Goal: Task Accomplishment & Management: Use online tool/utility

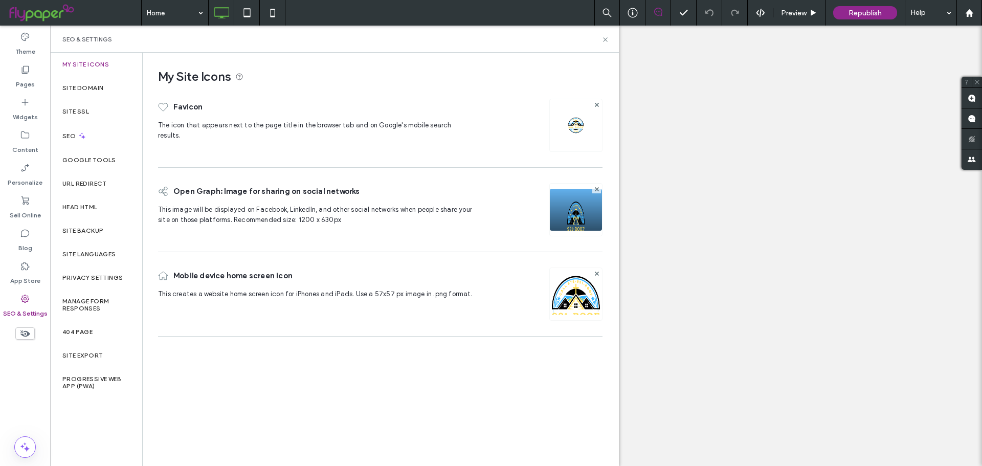
click at [89, 225] on div "Site Backup" at bounding box center [96, 231] width 92 height 24
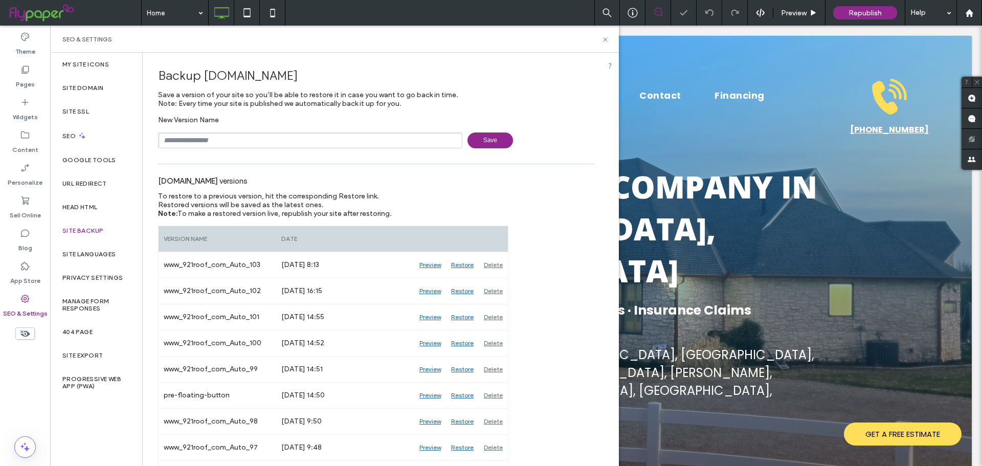
click at [204, 139] on input "text" at bounding box center [310, 140] width 304 height 16
type input "**********"
click at [501, 141] on span "Save" at bounding box center [489, 140] width 45 height 16
click at [603, 42] on icon at bounding box center [605, 40] width 8 height 8
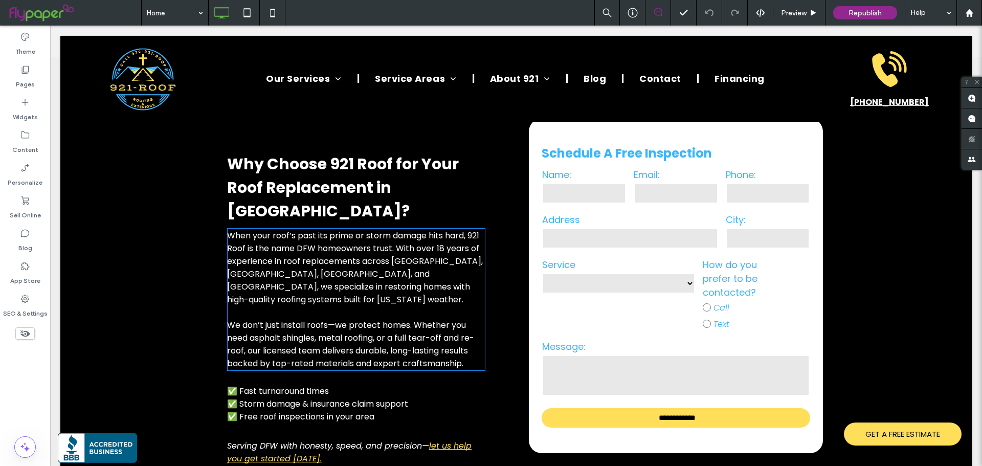
scroll to position [153, 0]
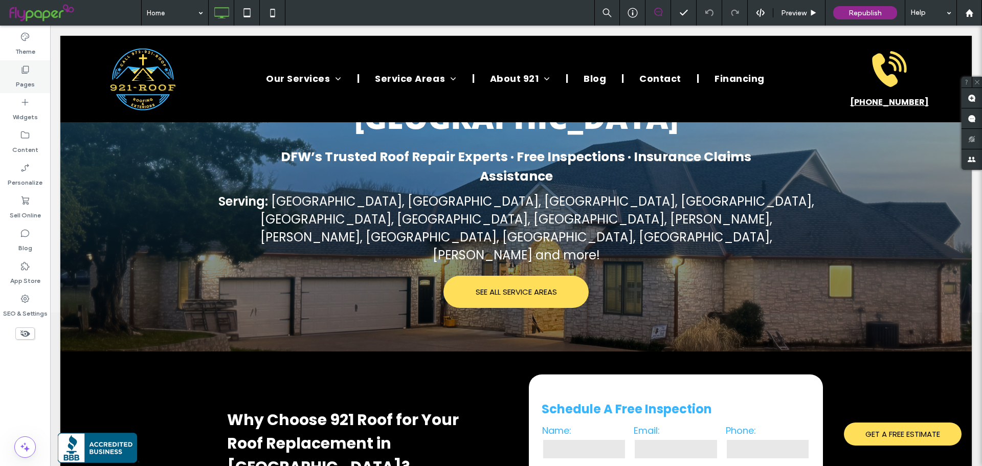
click at [34, 85] on label "Pages" at bounding box center [25, 82] width 19 height 14
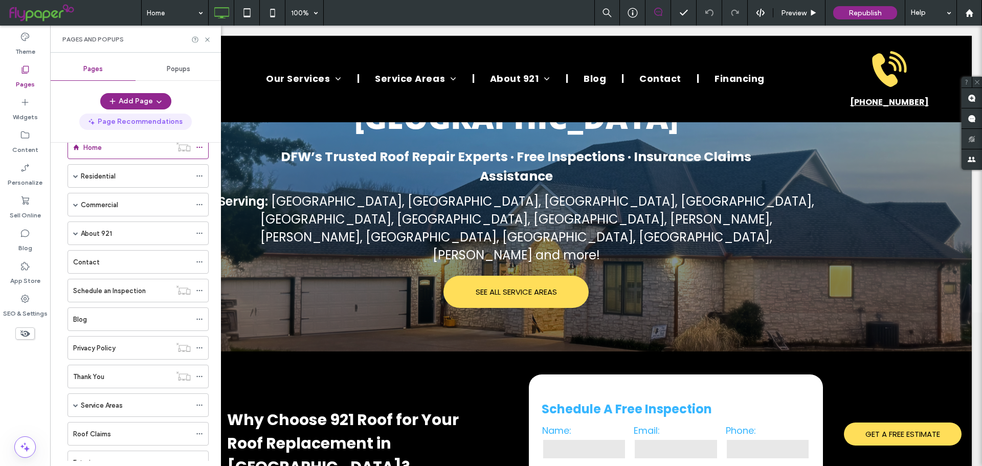
scroll to position [0, 0]
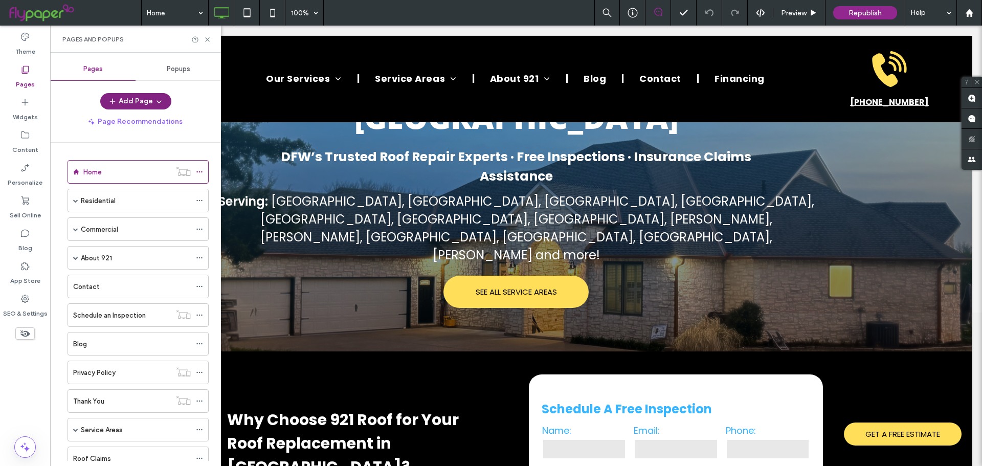
click at [134, 103] on button "Add Page" at bounding box center [135, 101] width 71 height 16
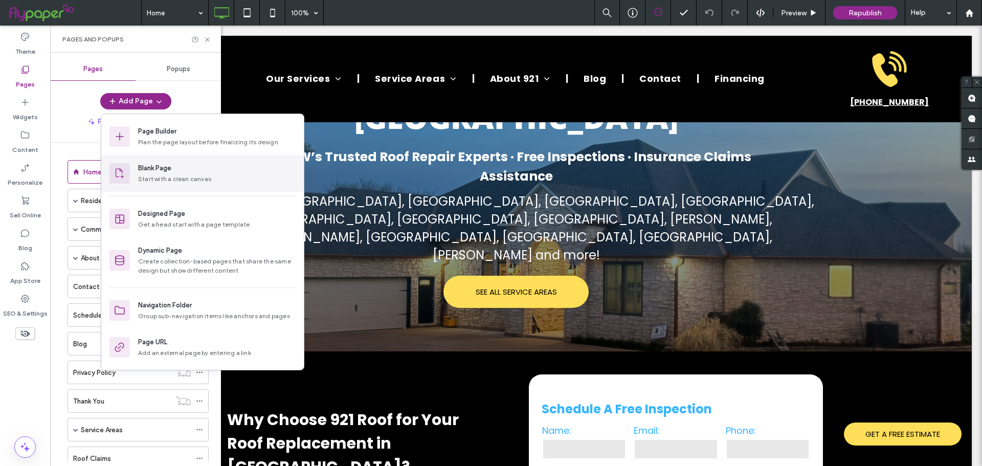
click at [158, 172] on div "Blank Page" at bounding box center [154, 168] width 33 height 10
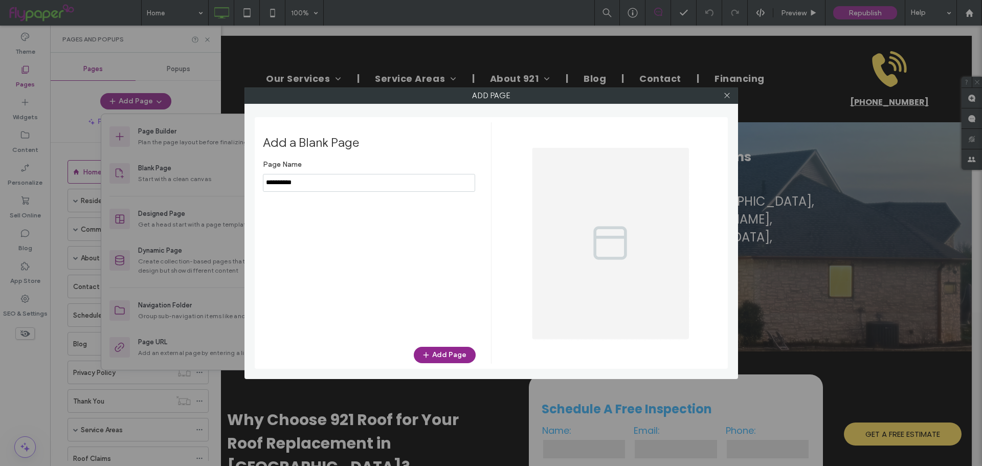
click at [304, 183] on input "notEmpty" at bounding box center [369, 183] width 212 height 18
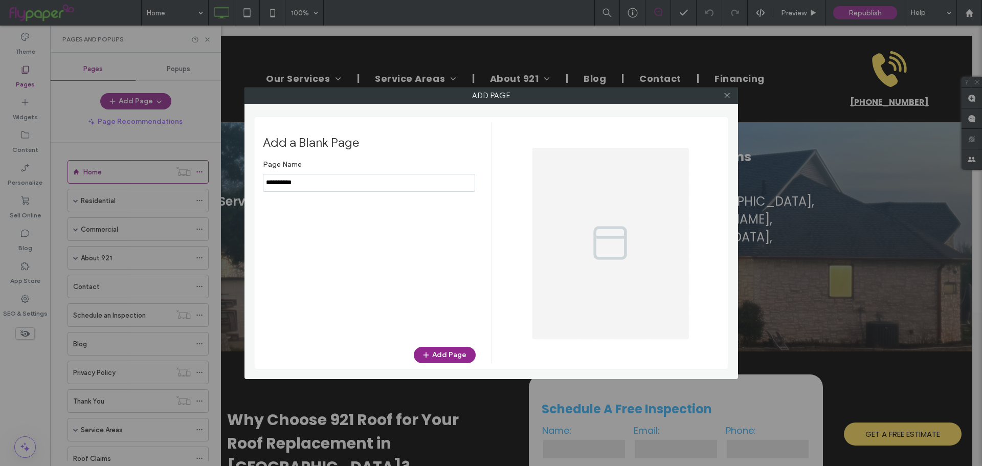
click at [304, 183] on input "notEmpty" at bounding box center [369, 183] width 212 height 18
type input "*******"
click at [443, 350] on button "Add Page" at bounding box center [445, 355] width 62 height 16
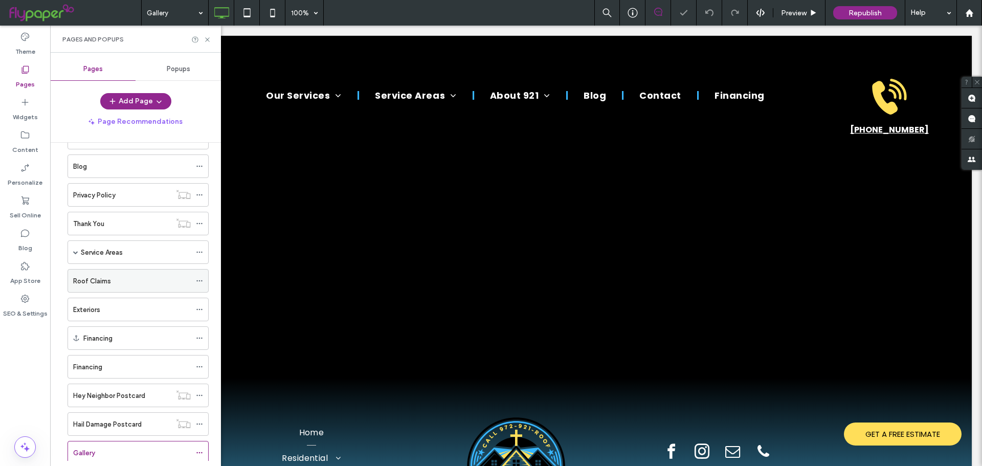
scroll to position [204, 0]
click at [208, 38] on use at bounding box center [207, 39] width 4 height 4
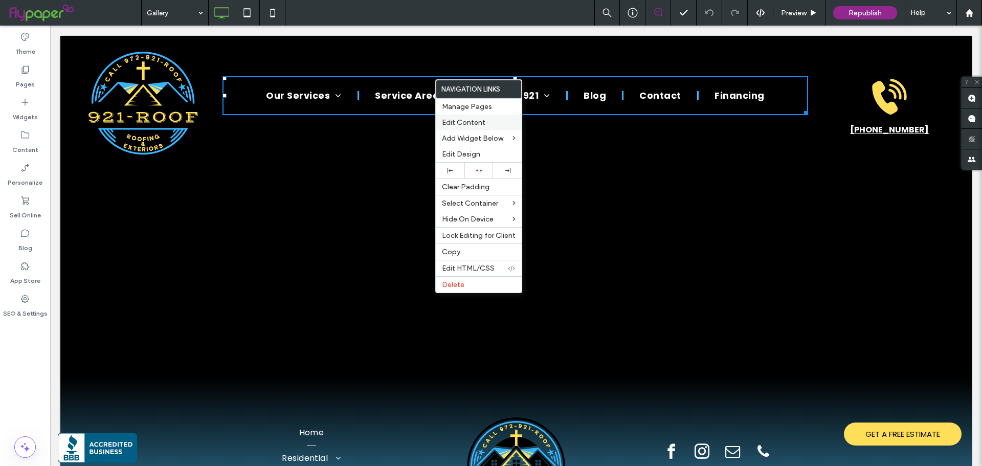
click at [450, 122] on span "Edit Content" at bounding box center [463, 122] width 43 height 9
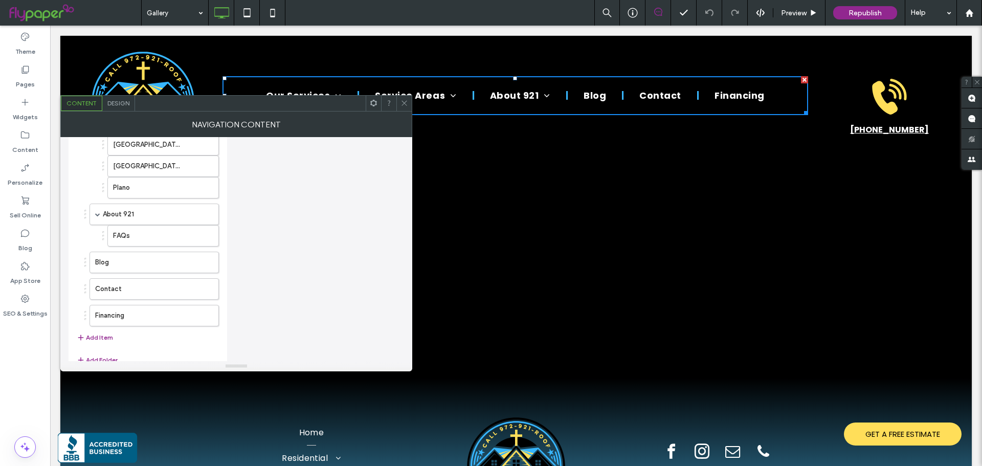
scroll to position [686, 0]
click at [104, 312] on button "Add Item" at bounding box center [95, 314] width 36 height 12
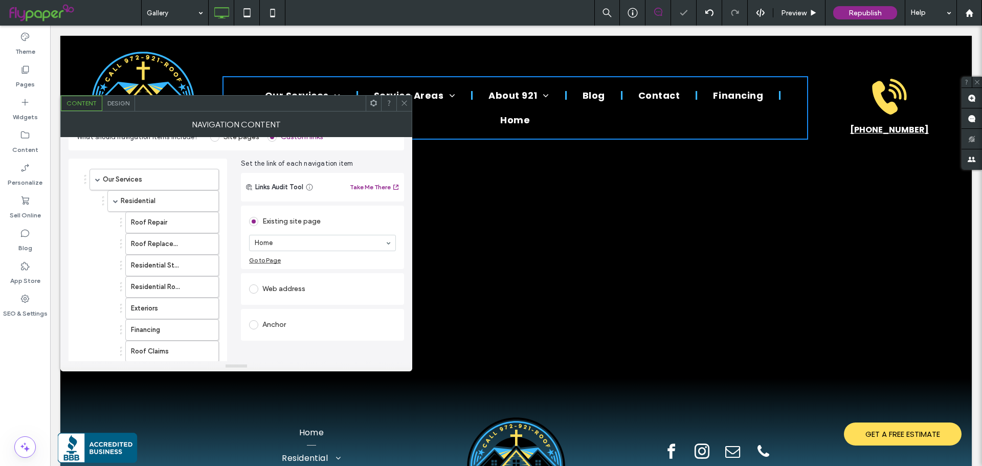
scroll to position [0, 0]
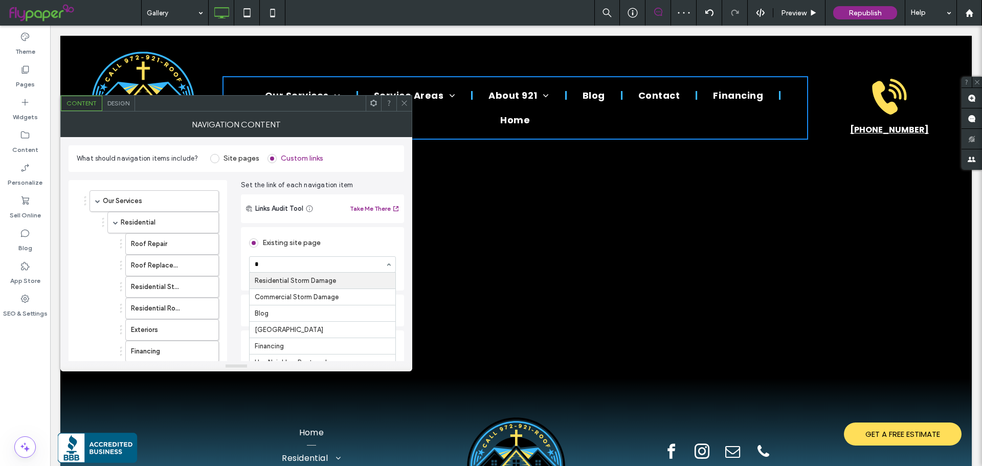
type input "**"
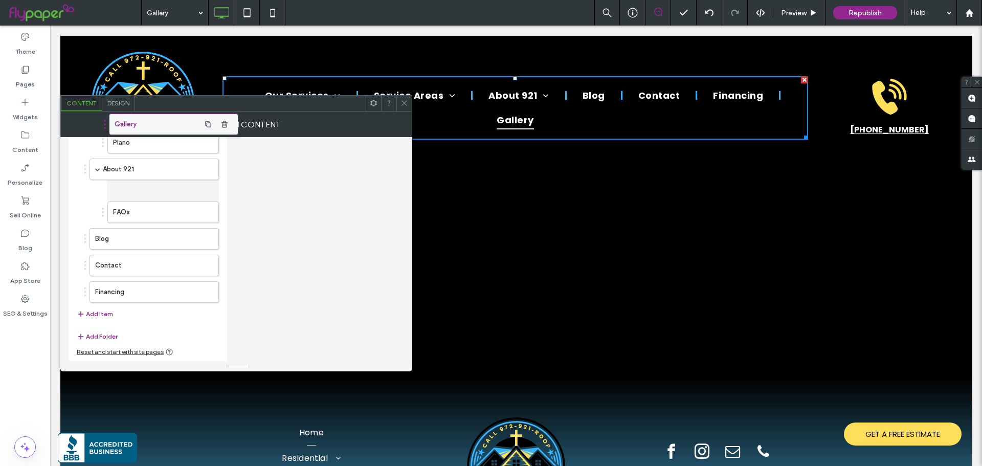
scroll to position [708, 0]
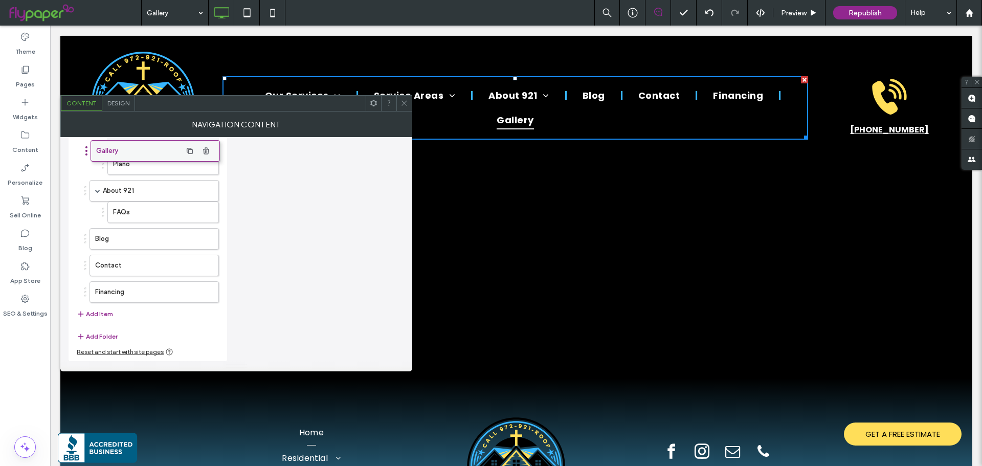
drag, startPoint x: 123, startPoint y: 299, endPoint x: 124, endPoint y: 157, distance: 141.1
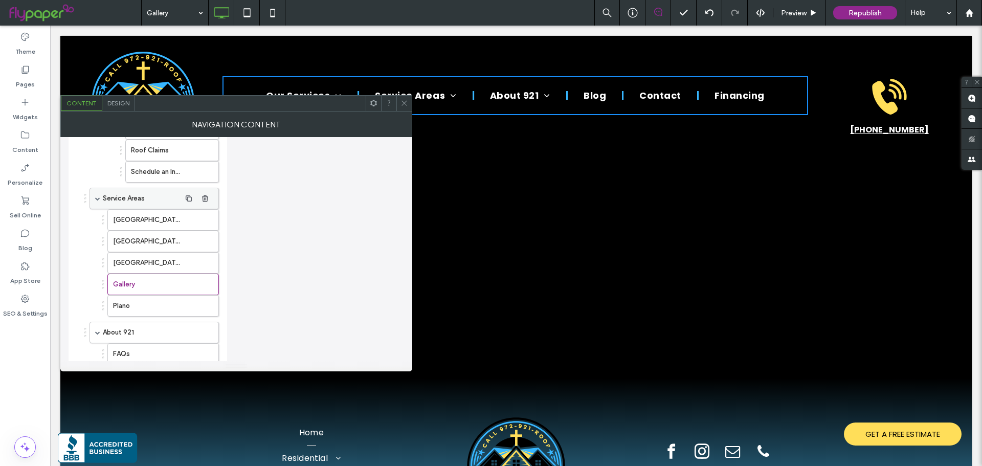
scroll to position [503, 0]
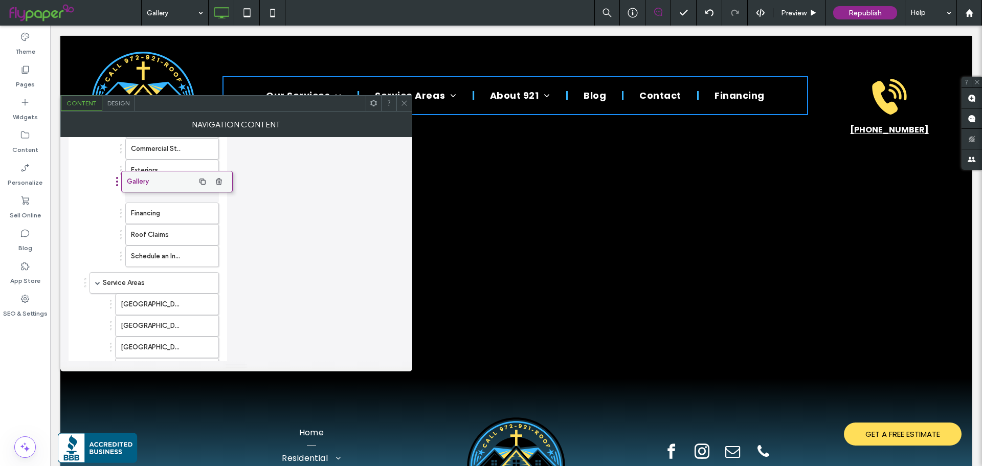
drag, startPoint x: 129, startPoint y: 344, endPoint x: 138, endPoint y: 183, distance: 160.8
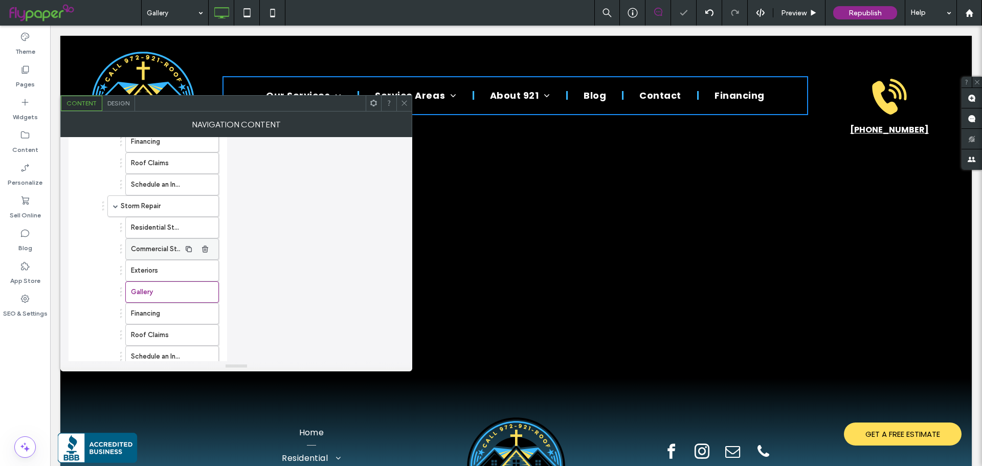
scroll to position [401, 0]
drag, startPoint x: 151, startPoint y: 291, endPoint x: 161, endPoint y: 162, distance: 129.2
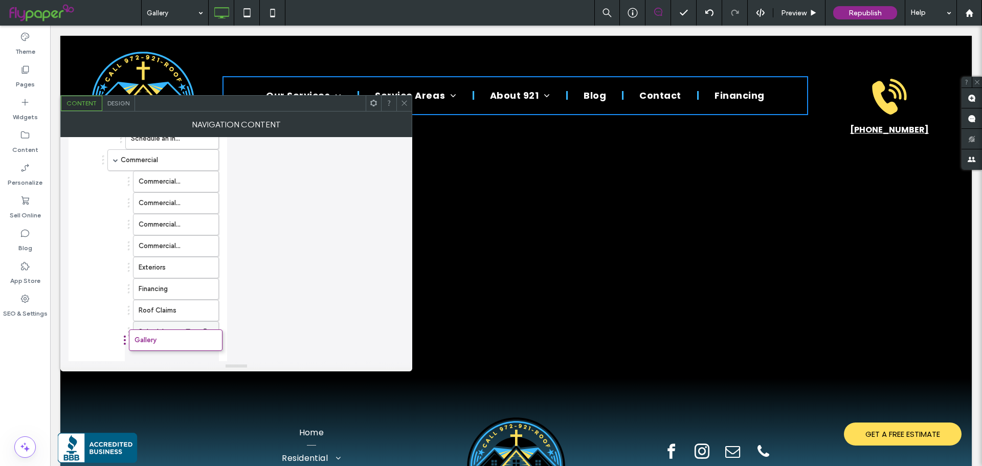
drag, startPoint x: 152, startPoint y: 218, endPoint x: 156, endPoint y: 329, distance: 110.5
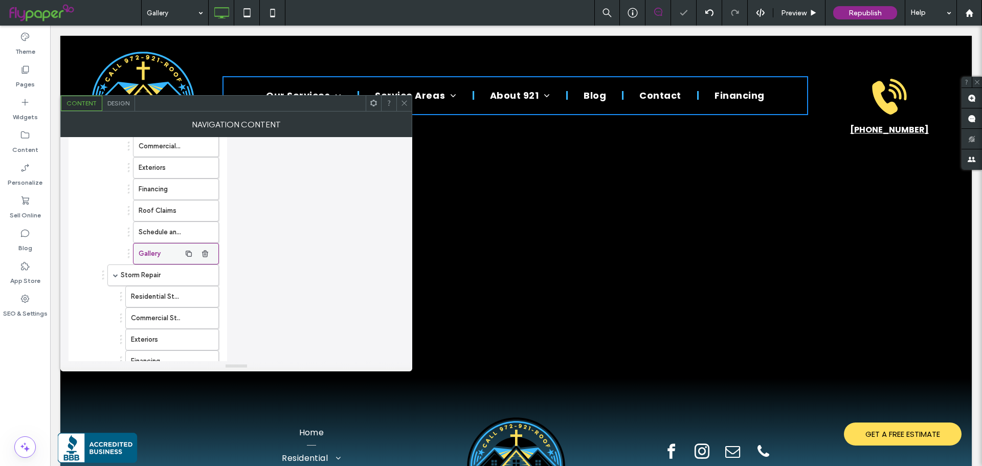
scroll to position [358, 0]
drag, startPoint x: 158, startPoint y: 245, endPoint x: 153, endPoint y: 324, distance: 78.9
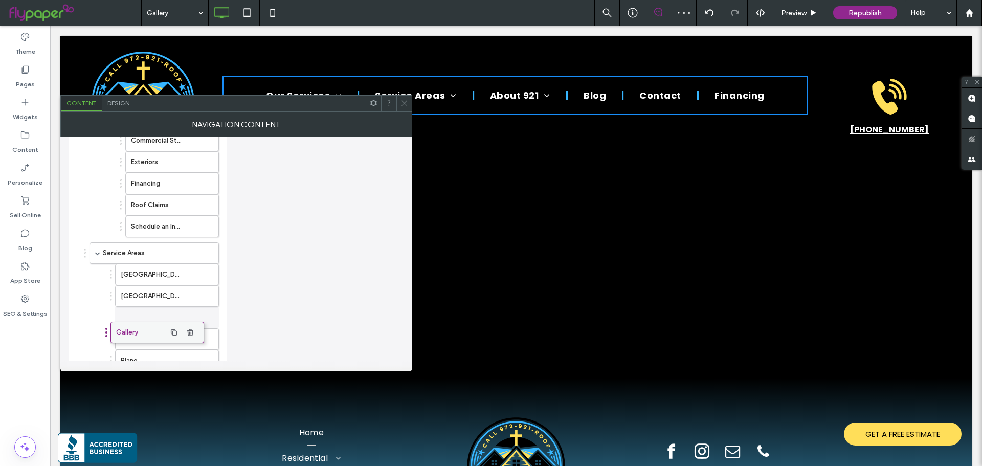
drag, startPoint x: 161, startPoint y: 166, endPoint x: 146, endPoint y: 331, distance: 165.8
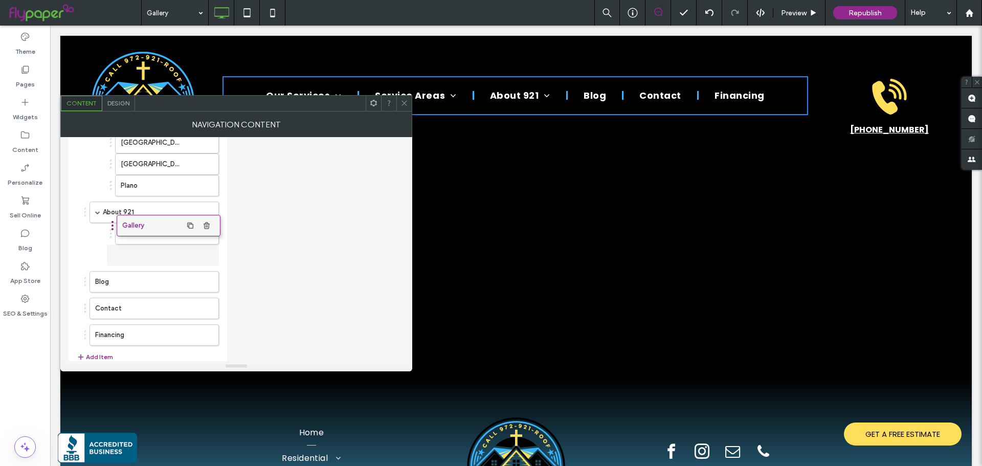
drag, startPoint x: 138, startPoint y: 165, endPoint x: 139, endPoint y: 221, distance: 56.3
drag, startPoint x: 126, startPoint y: 208, endPoint x: 135, endPoint y: 225, distance: 20.1
click at [400, 100] on div at bounding box center [403, 103] width 15 height 15
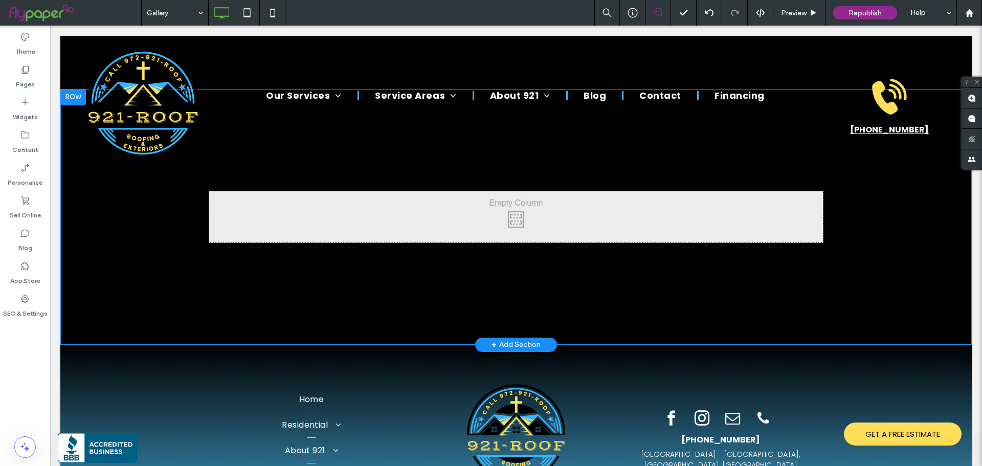
scroll to position [51, 0]
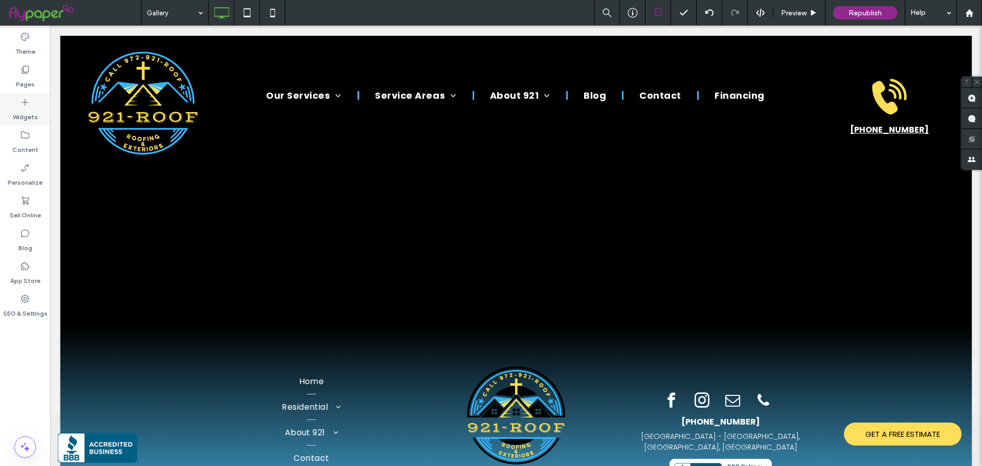
click at [29, 113] on label "Widgets" at bounding box center [25, 114] width 25 height 14
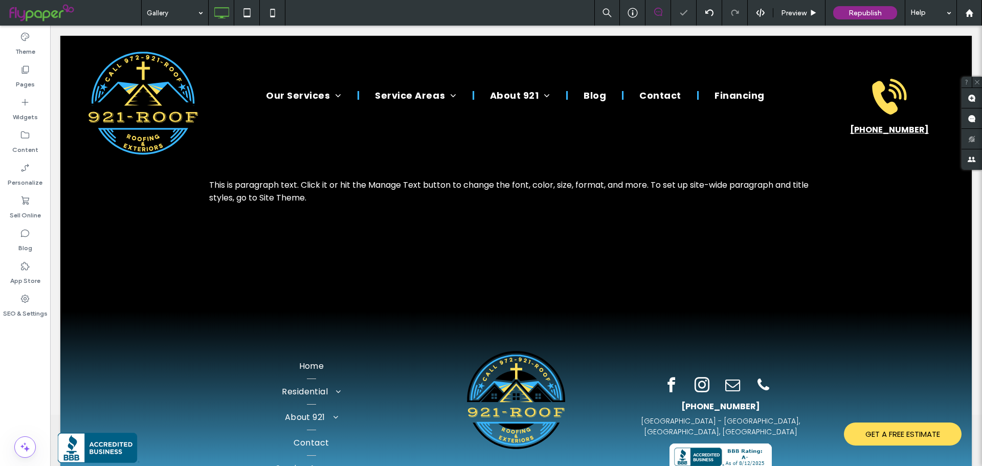
type input "*******"
type input "**"
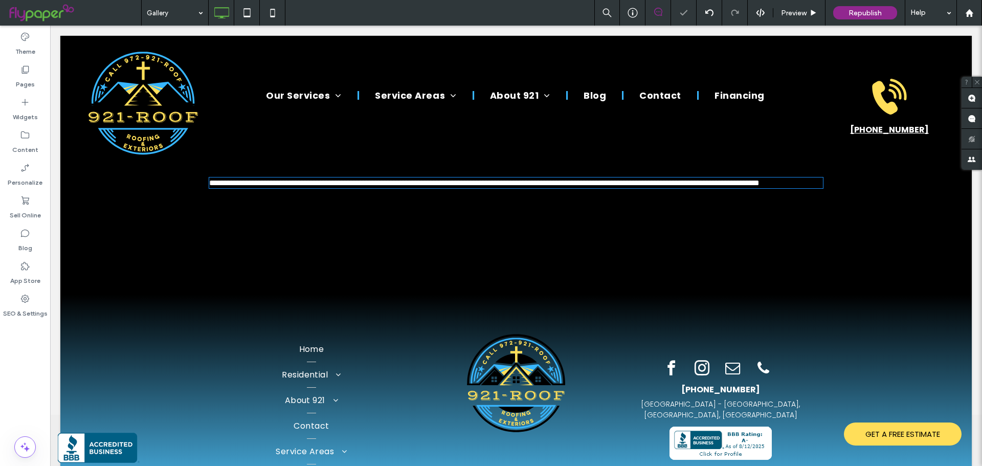
scroll to position [0, 0]
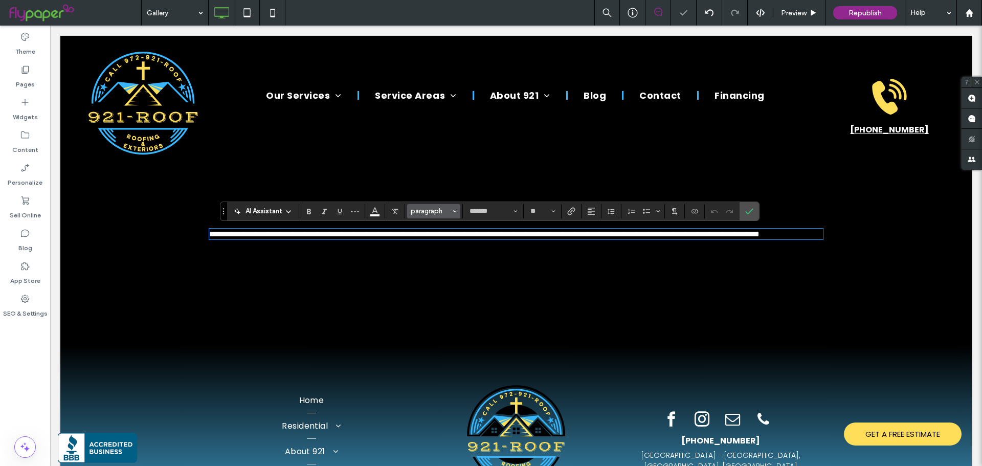
click at [447, 212] on span "paragraph" at bounding box center [431, 211] width 40 height 8
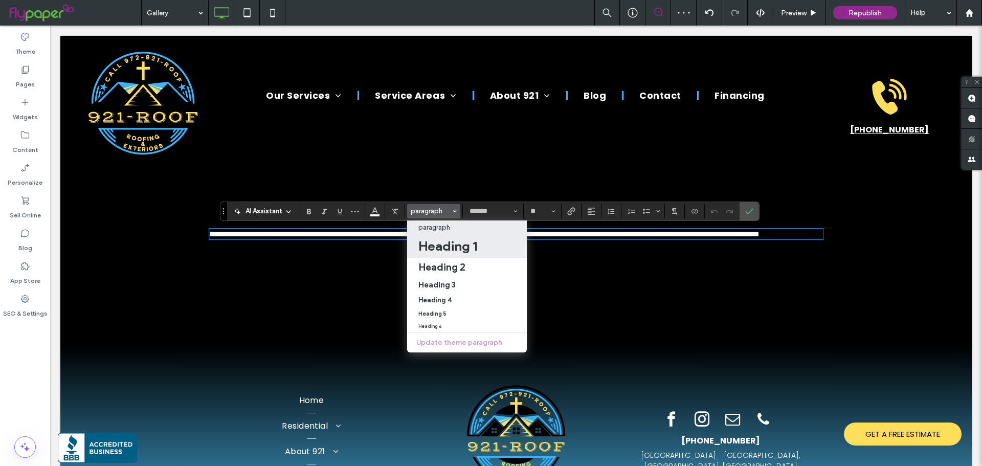
click at [459, 247] on h1 "Heading 1" at bounding box center [447, 246] width 59 height 16
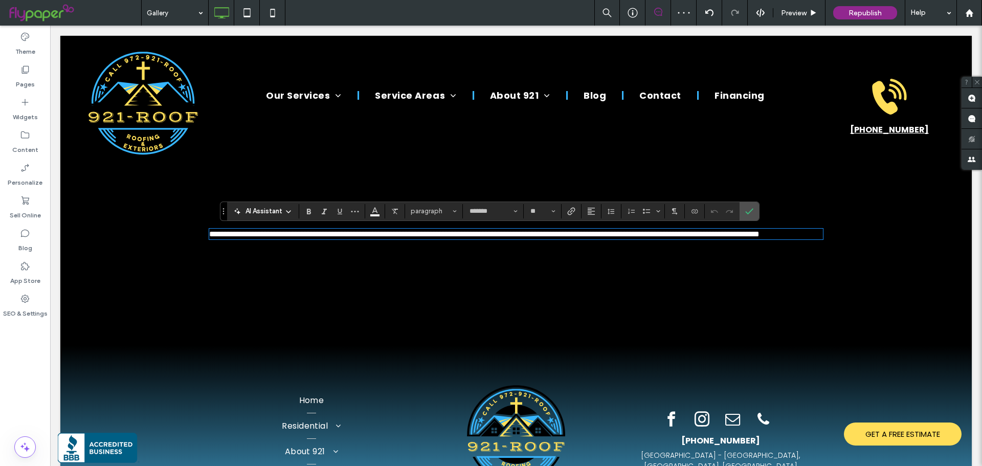
type input "*********"
type input "**"
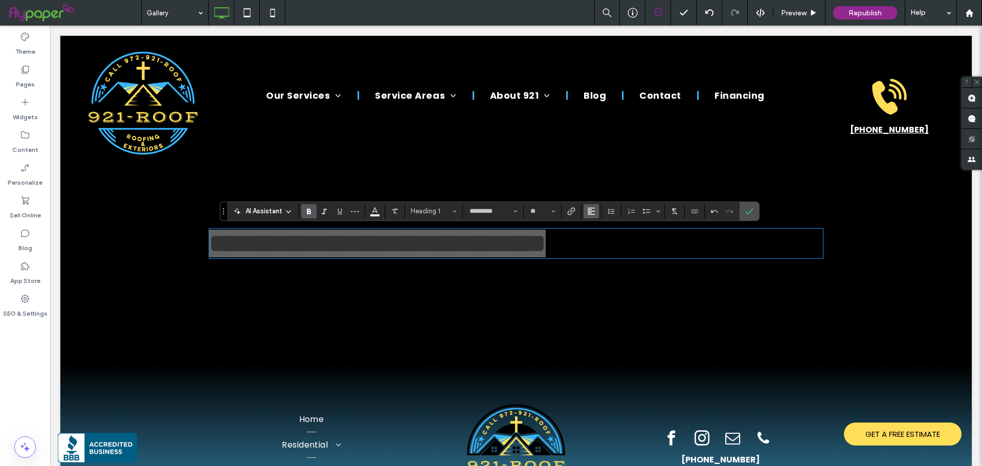
click at [595, 209] on icon "Alignment" at bounding box center [591, 211] width 8 height 8
drag, startPoint x: 605, startPoint y: 241, endPoint x: 556, endPoint y: 214, distance: 56.5
click at [605, 241] on div "ui.textEditor.alignment.center" at bounding box center [601, 242] width 13 height 8
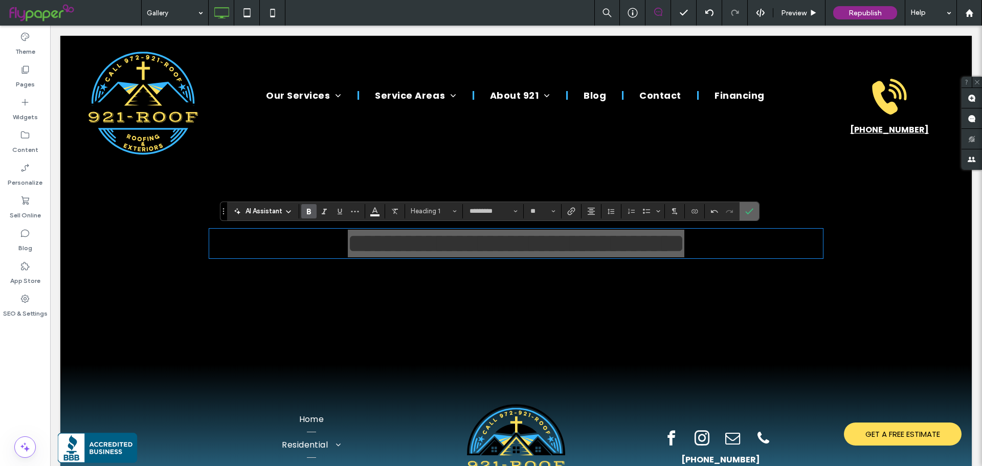
click at [753, 211] on icon "Confirm" at bounding box center [749, 211] width 8 height 8
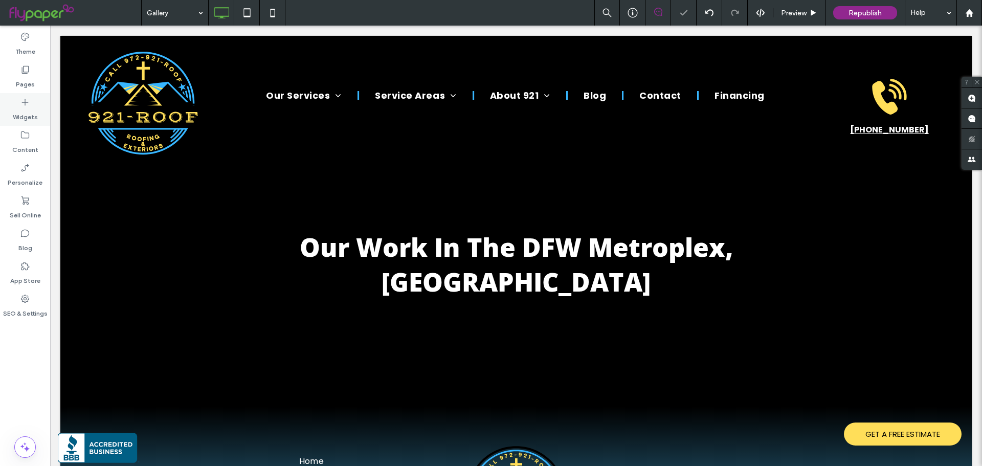
click at [41, 109] on div "Widgets" at bounding box center [25, 109] width 50 height 33
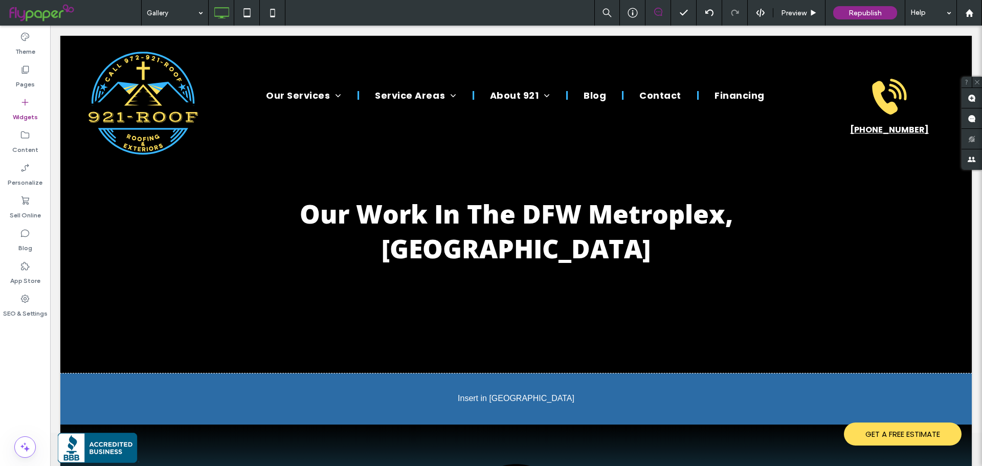
scroll to position [36, 0]
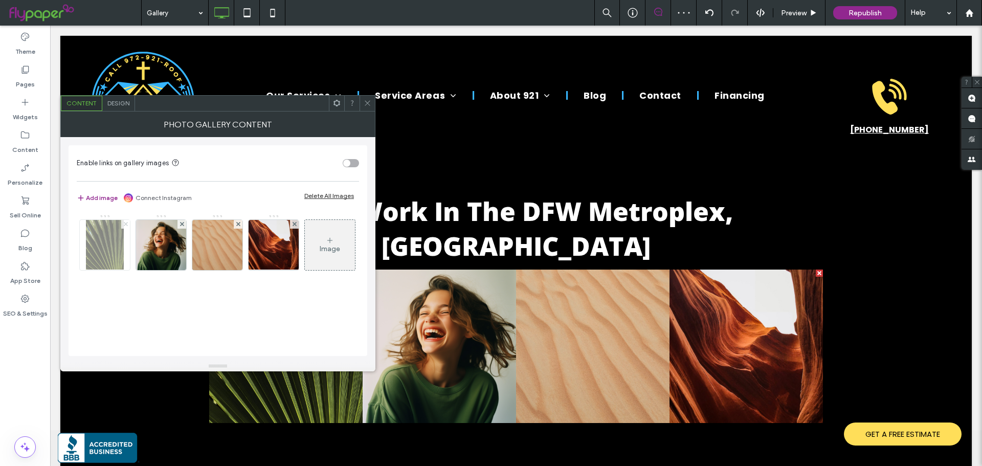
click at [125, 224] on use at bounding box center [125, 224] width 4 height 4
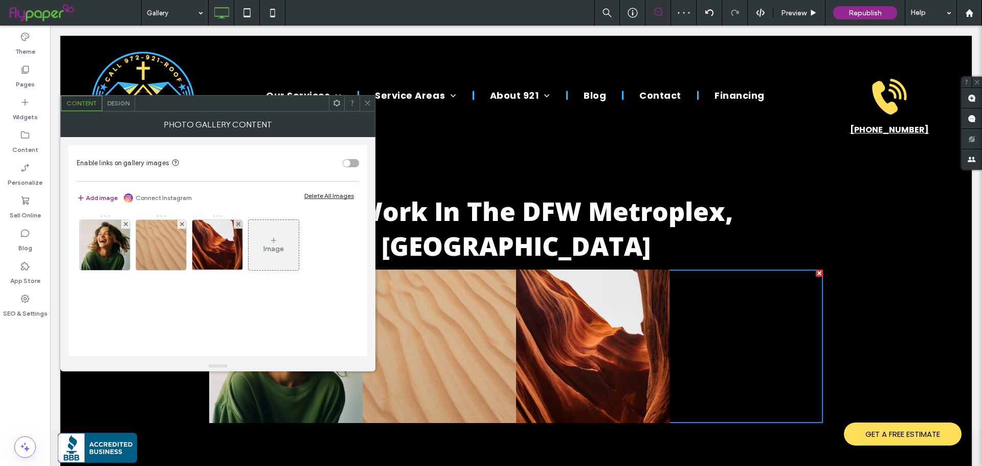
click at [125, 224] on use at bounding box center [125, 224] width 4 height 4
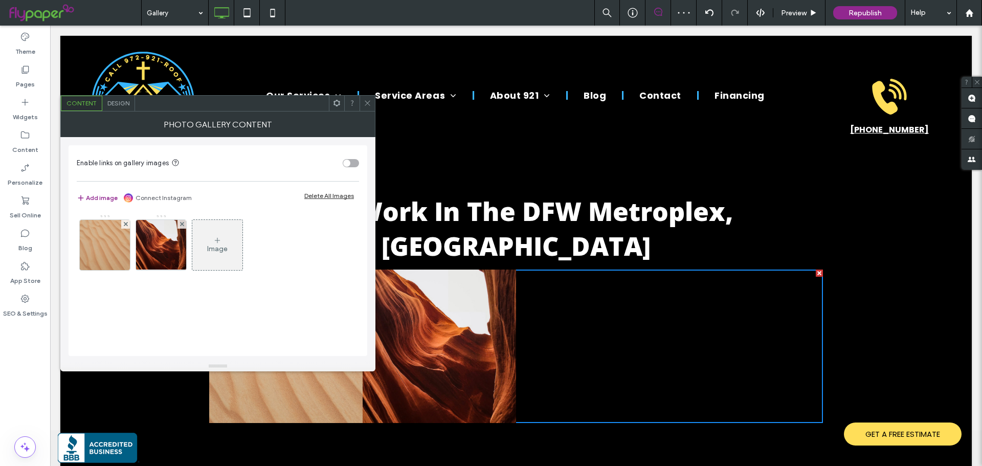
click at [125, 224] on use at bounding box center [125, 224] width 4 height 4
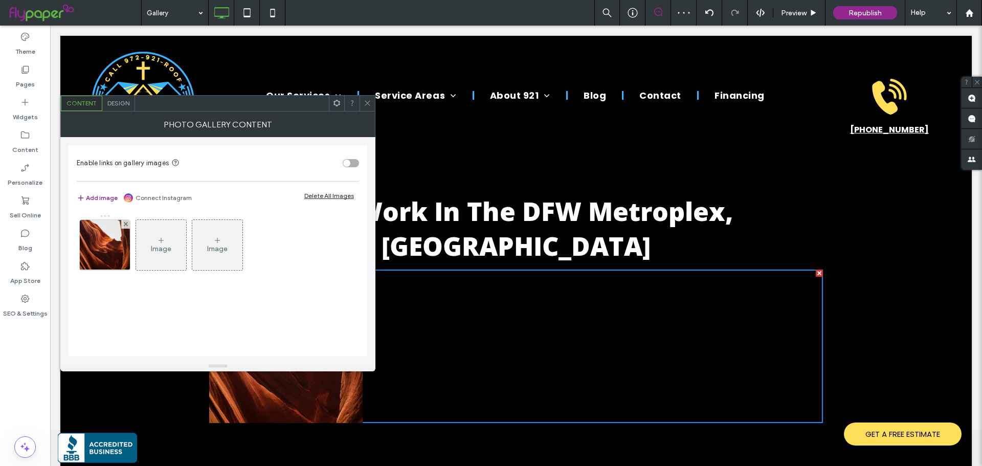
click at [125, 224] on use at bounding box center [125, 224] width 4 height 4
